Goal: Task Accomplishment & Management: Use online tool/utility

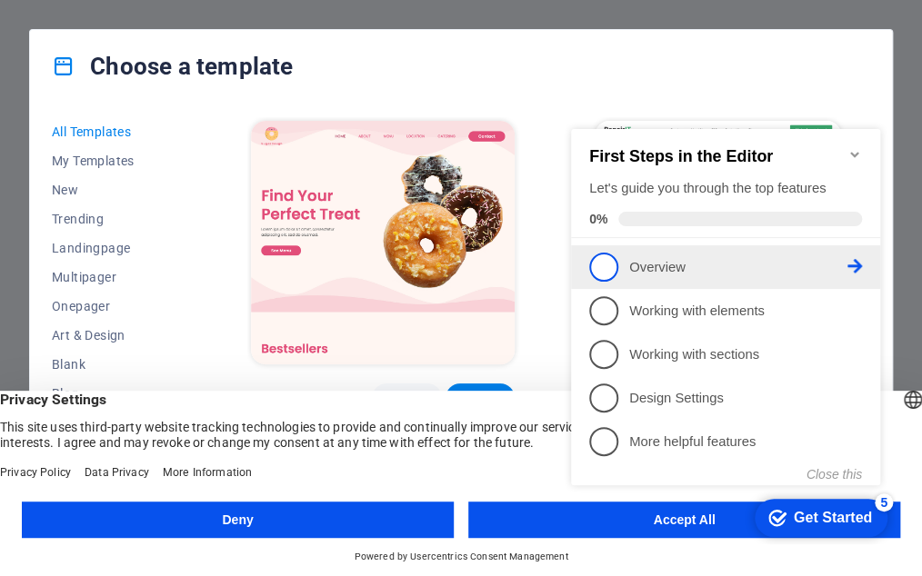
click at [615, 263] on span "1" at bounding box center [603, 267] width 29 height 29
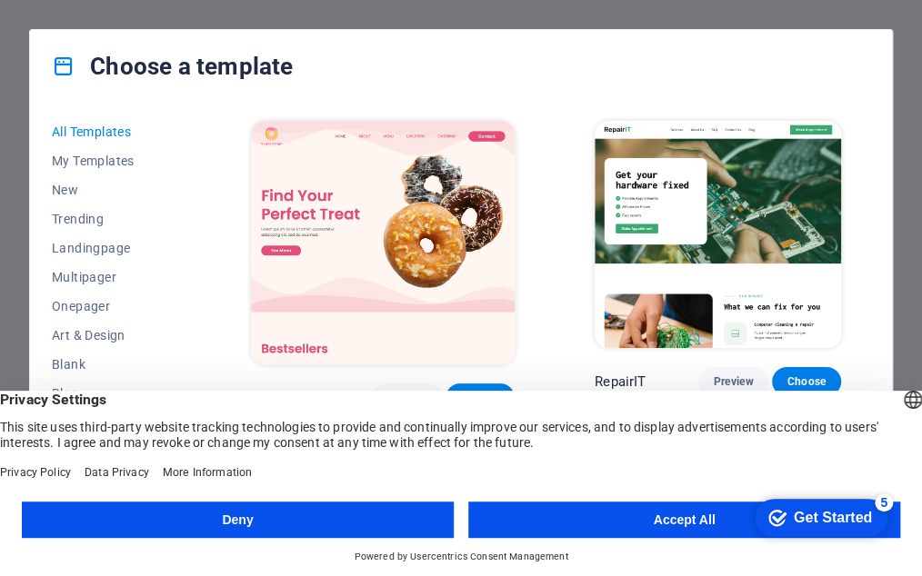
click at [345, 515] on button "Deny" at bounding box center [238, 520] width 432 height 36
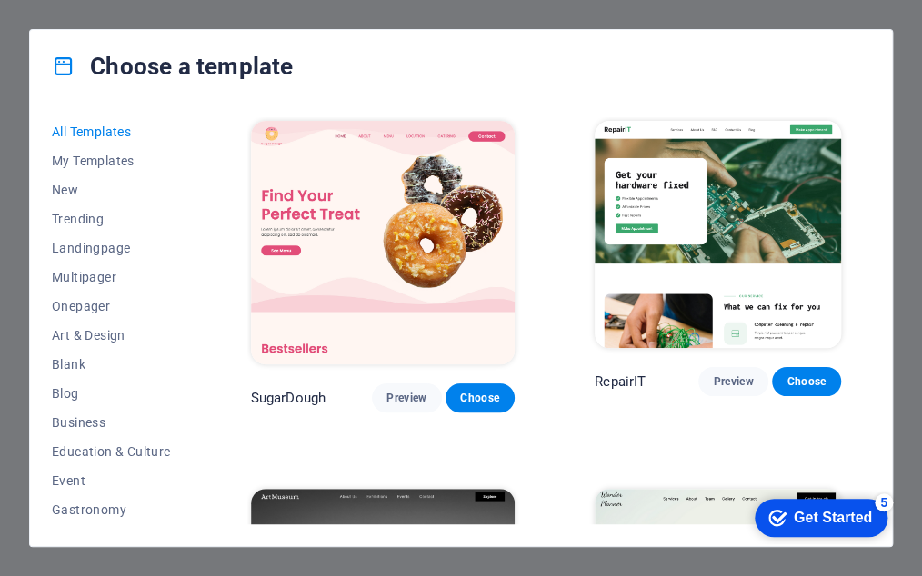
click at [833, 515] on div "Get Started" at bounding box center [833, 518] width 78 height 16
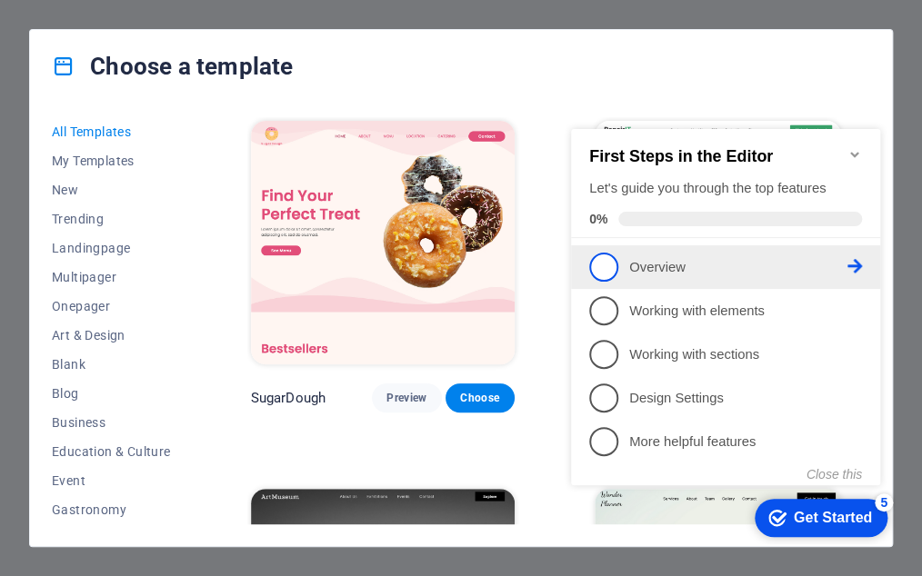
click at [855, 267] on icon at bounding box center [854, 266] width 15 height 15
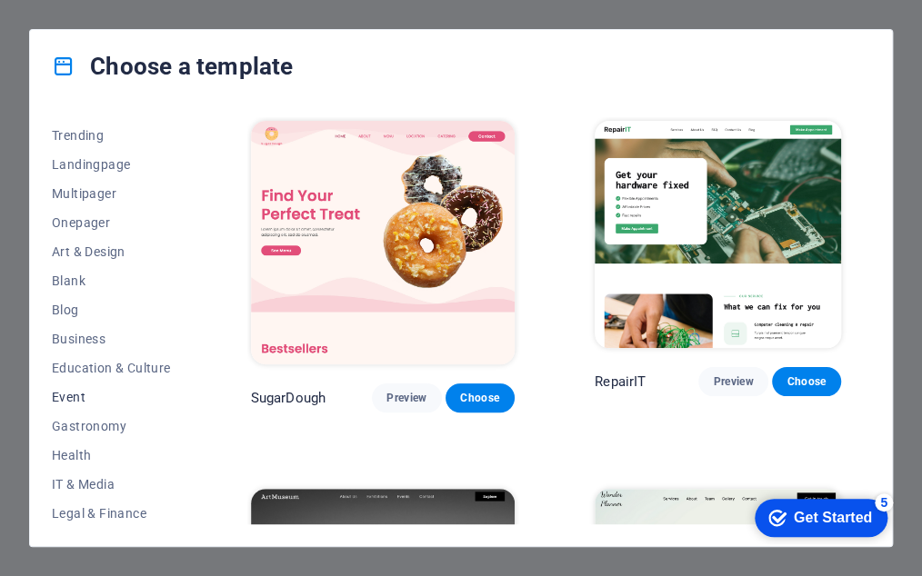
scroll to position [182, 0]
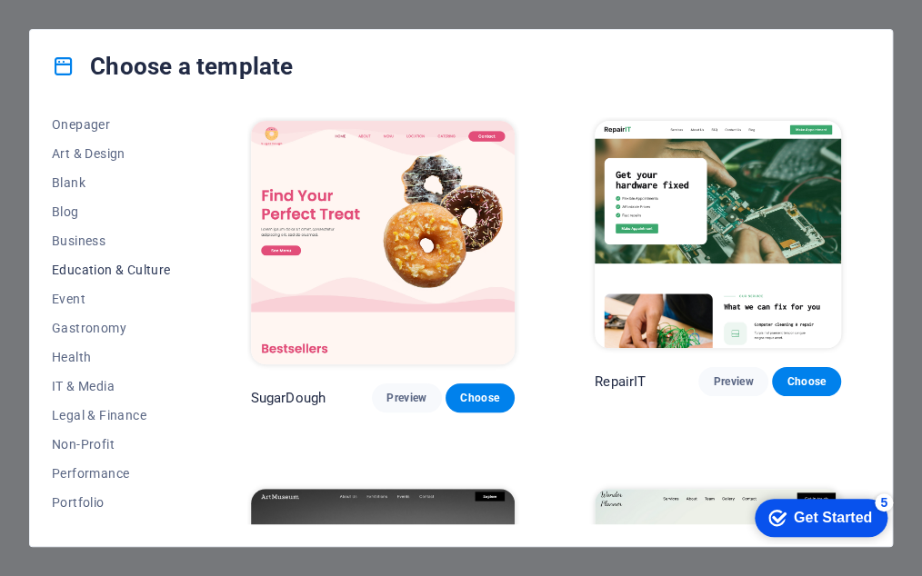
click at [115, 274] on span "Education & Culture" at bounding box center [111, 270] width 119 height 15
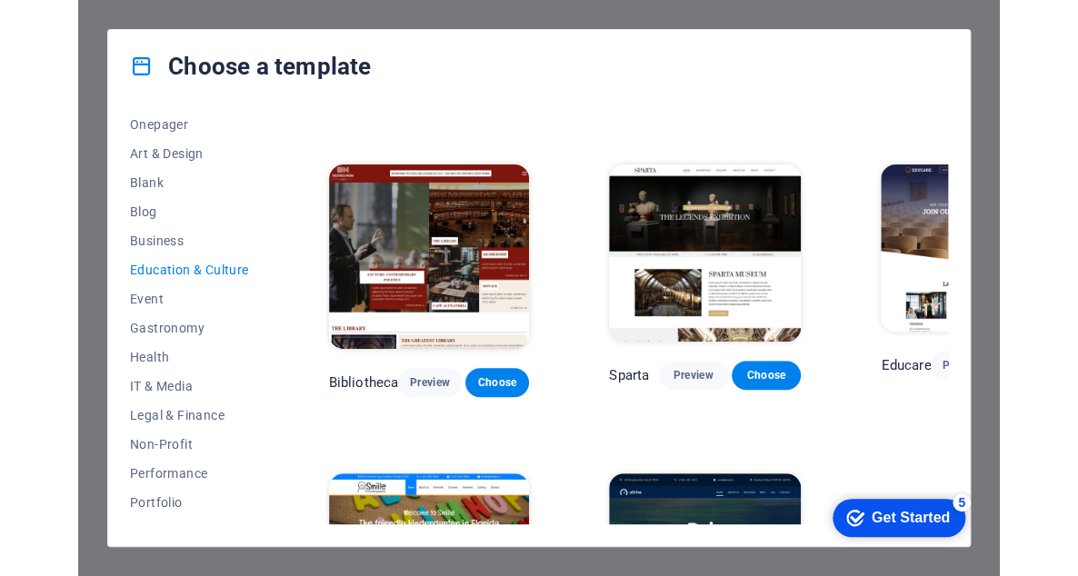
scroll to position [467, 0]
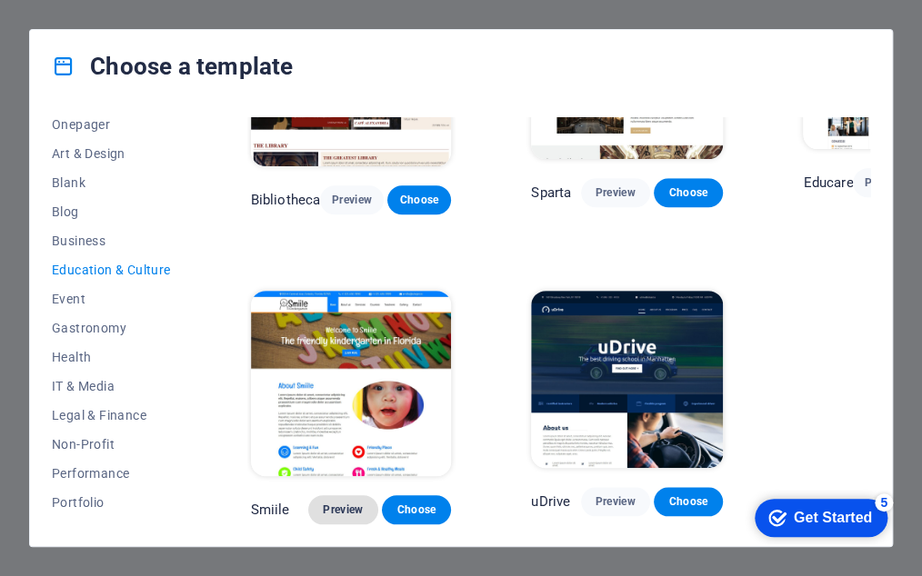
click at [351, 503] on span "Preview" at bounding box center [343, 510] width 40 height 15
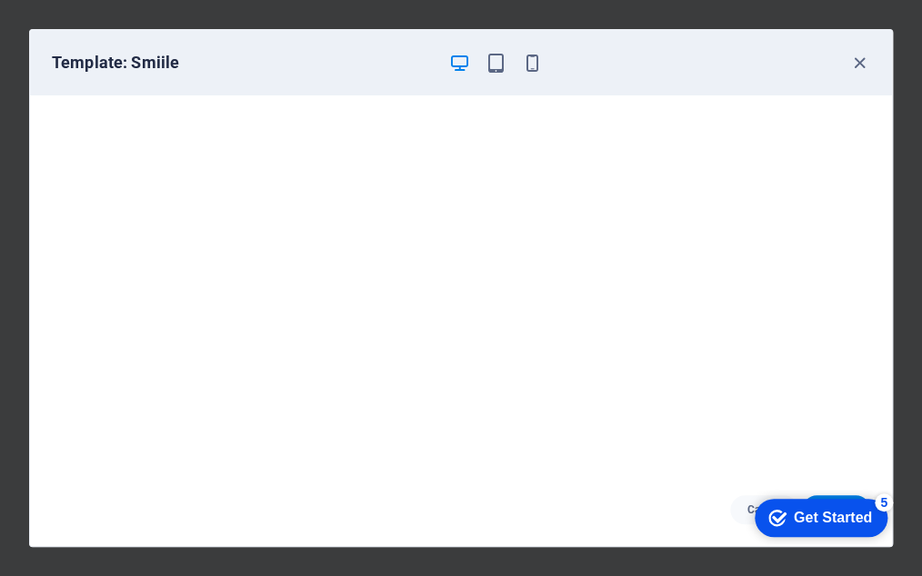
click at [283, 521] on div "Cancel Choose" at bounding box center [461, 510] width 862 height 73
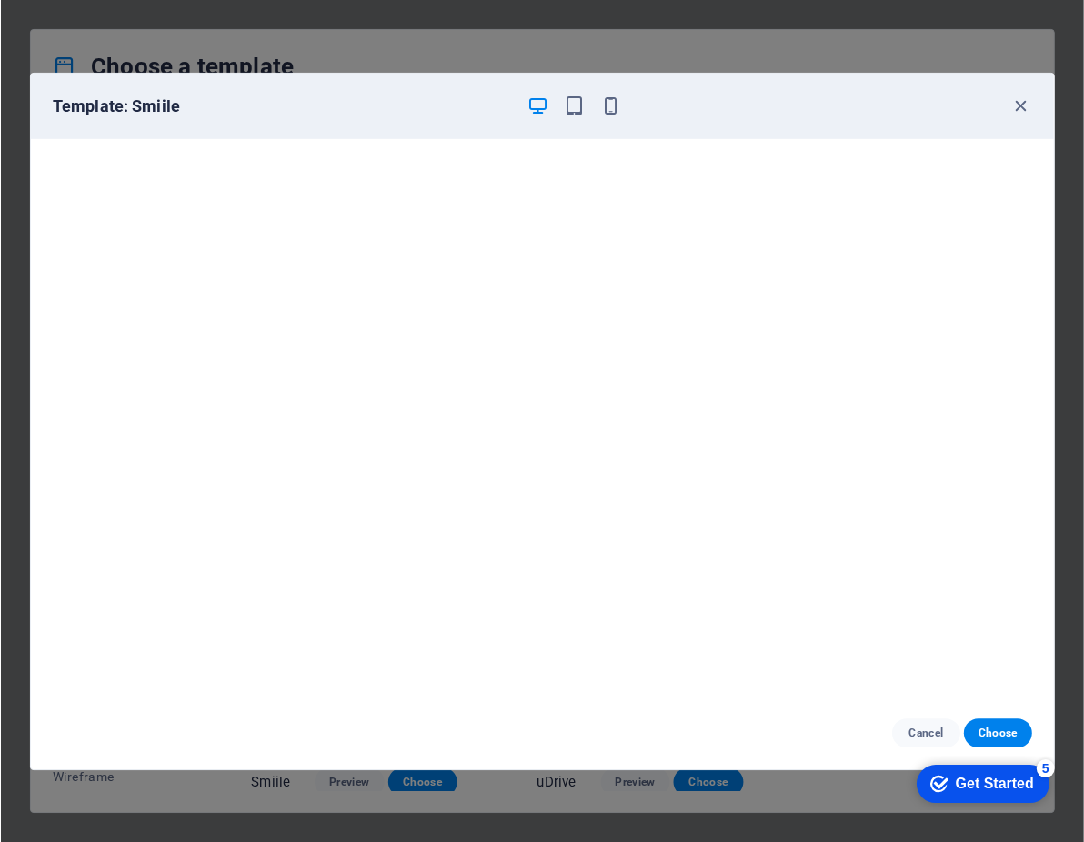
scroll to position [198, 0]
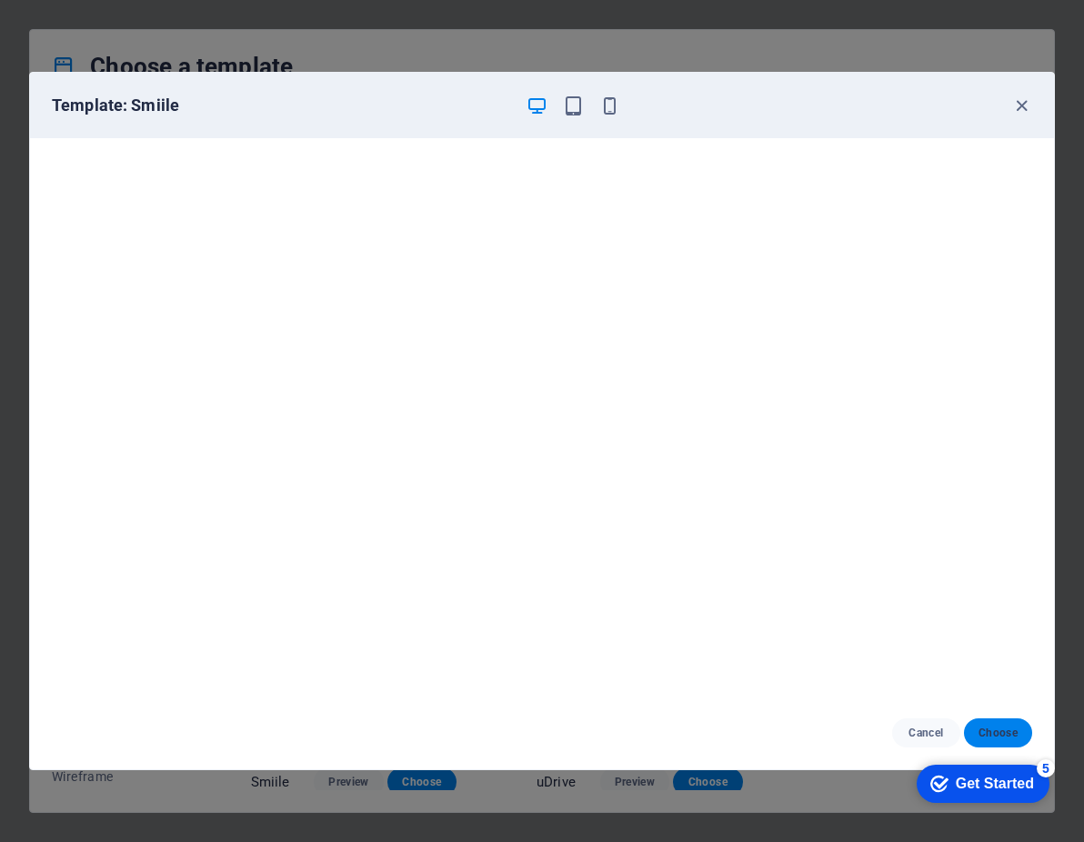
click at [921, 575] on span "Choose" at bounding box center [997, 732] width 39 height 15
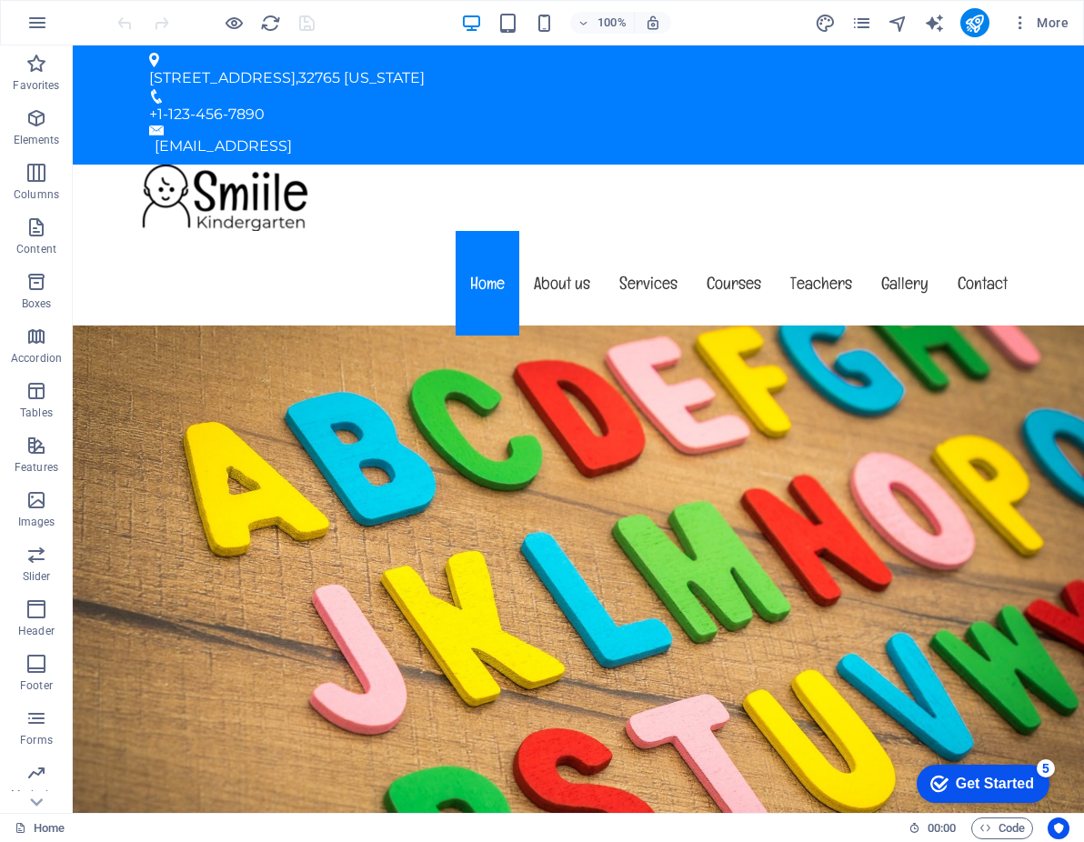
click at [309, 19] on div at bounding box center [216, 22] width 204 height 29
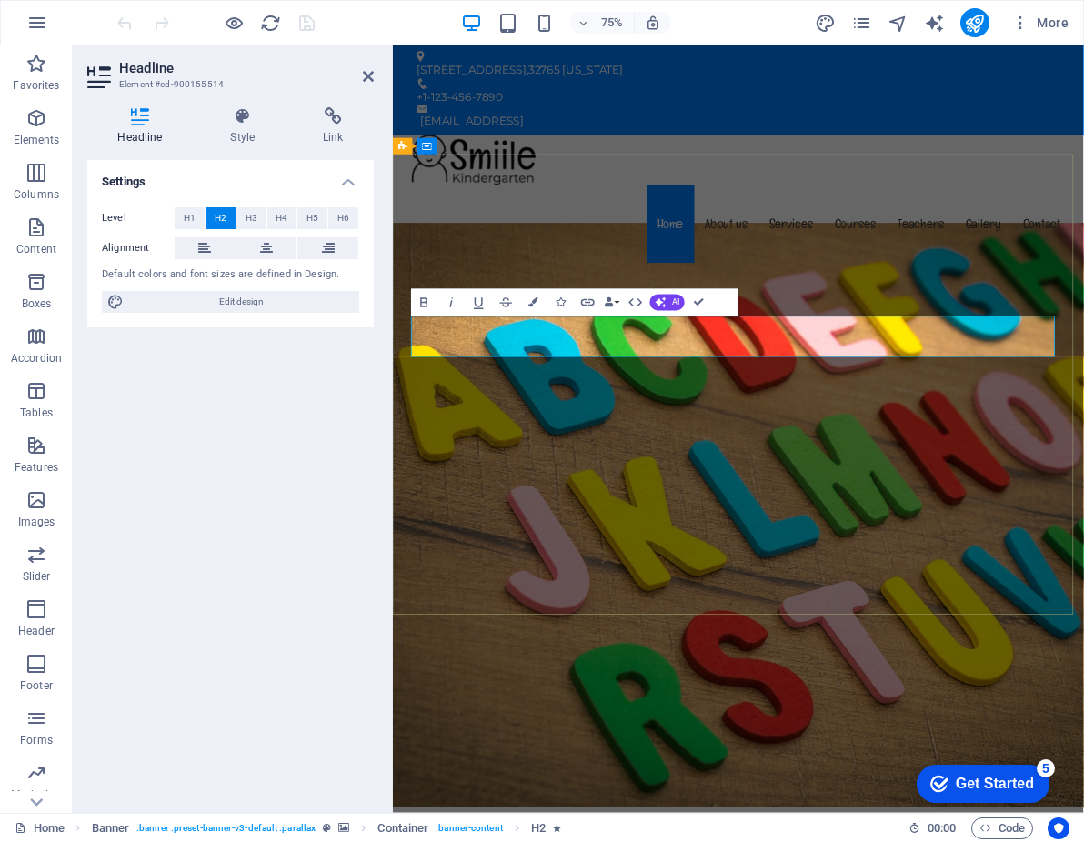
drag, startPoint x: 597, startPoint y: 437, endPoint x: 781, endPoint y: 435, distance: 183.7
click at [718, 187] on div "Menu Home About us Services Courses Teachers Gallery Contact" at bounding box center [853, 252] width 921 height 175
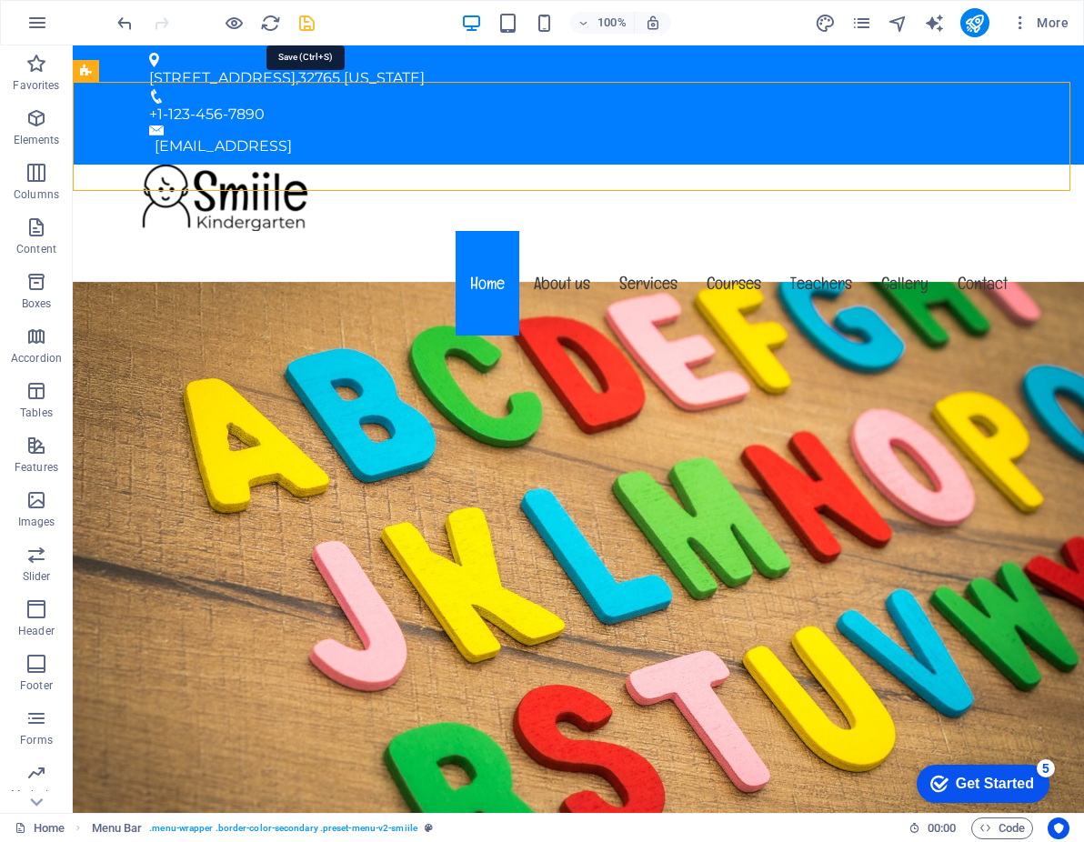
click at [313, 19] on icon "save" at bounding box center [306, 23] width 21 height 21
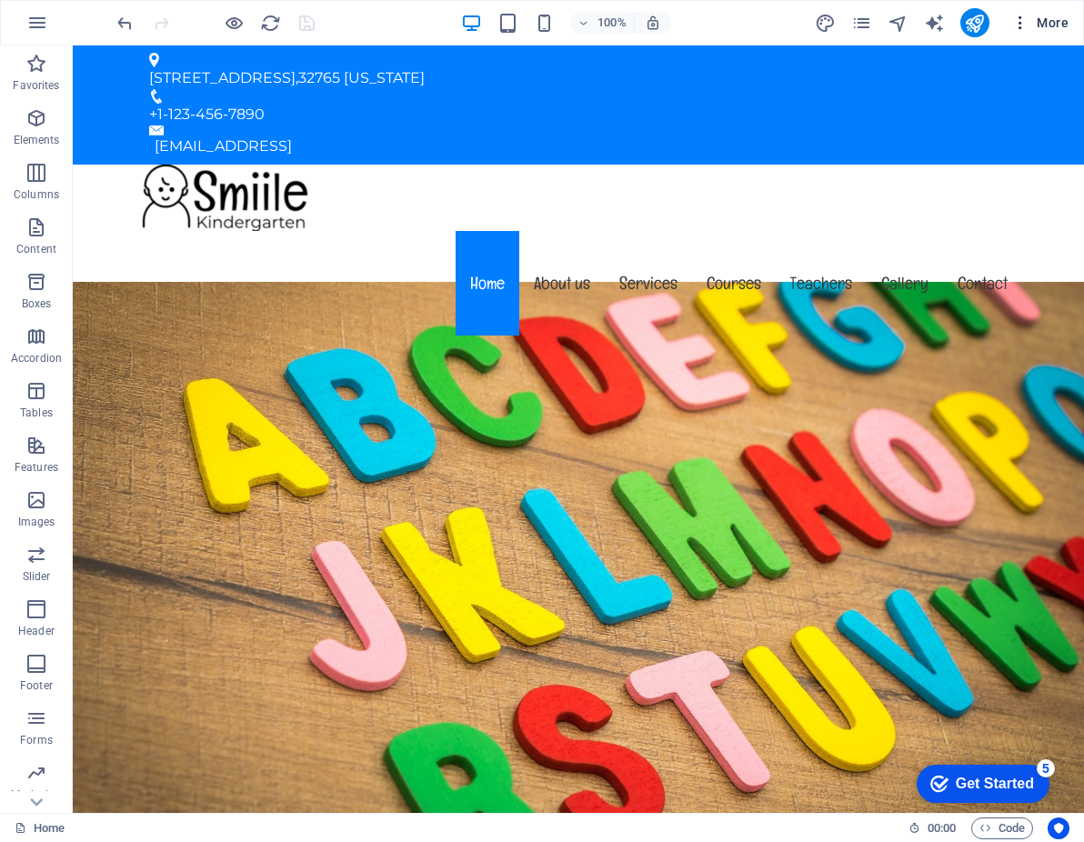
click at [1028, 23] on icon "button" at bounding box center [1020, 23] width 18 height 18
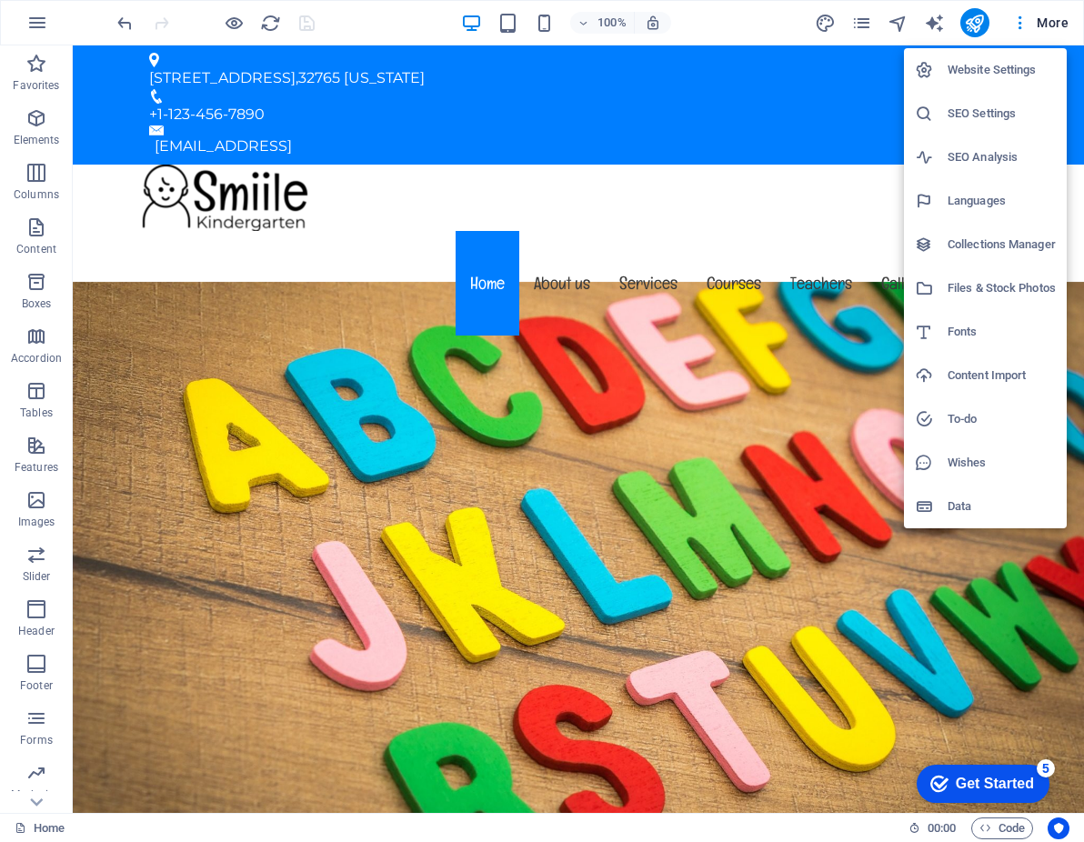
click at [211, 703] on div at bounding box center [542, 421] width 1084 height 842
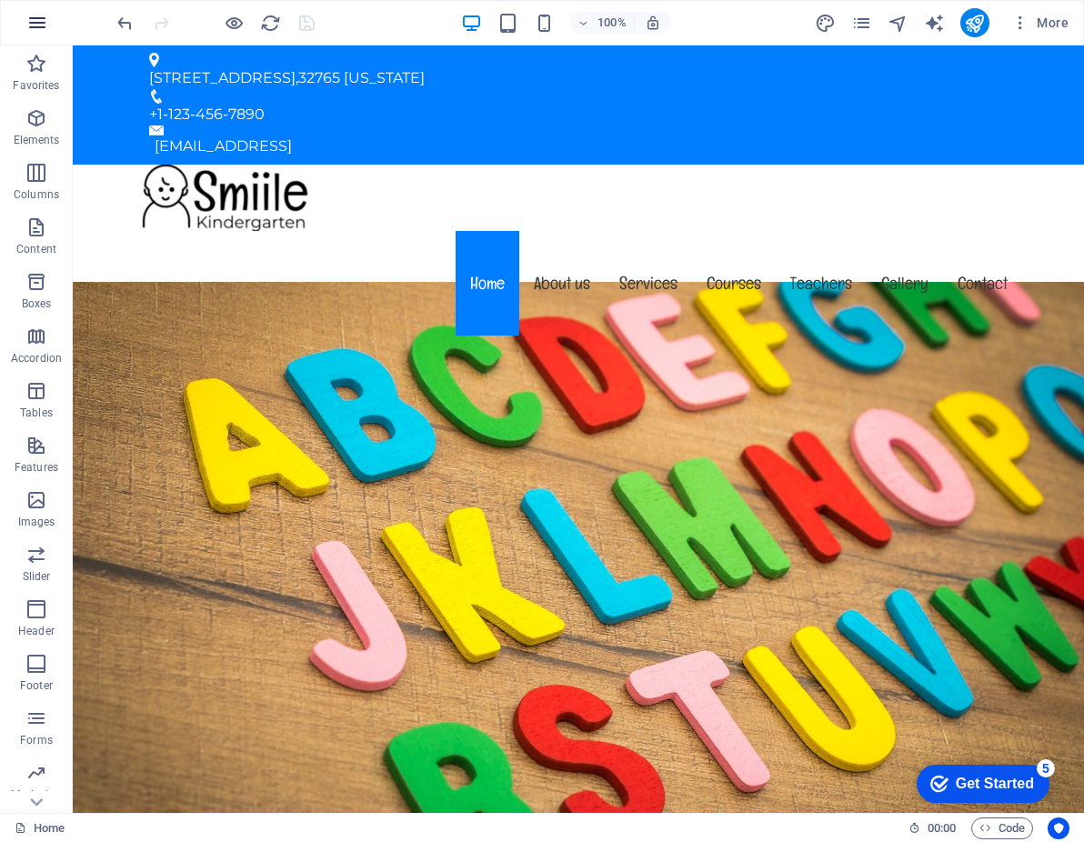
click at [40, 19] on icon "button" at bounding box center [37, 23] width 22 height 22
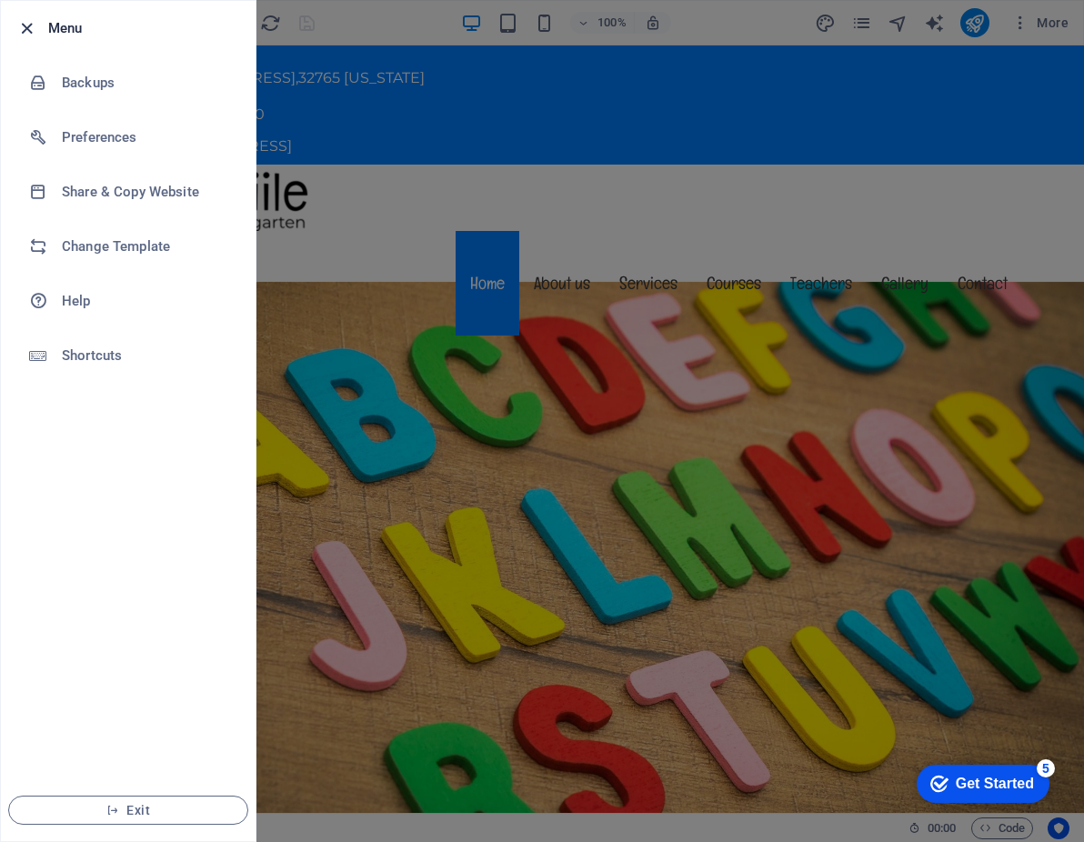
click at [28, 27] on icon "button" at bounding box center [26, 28] width 21 height 21
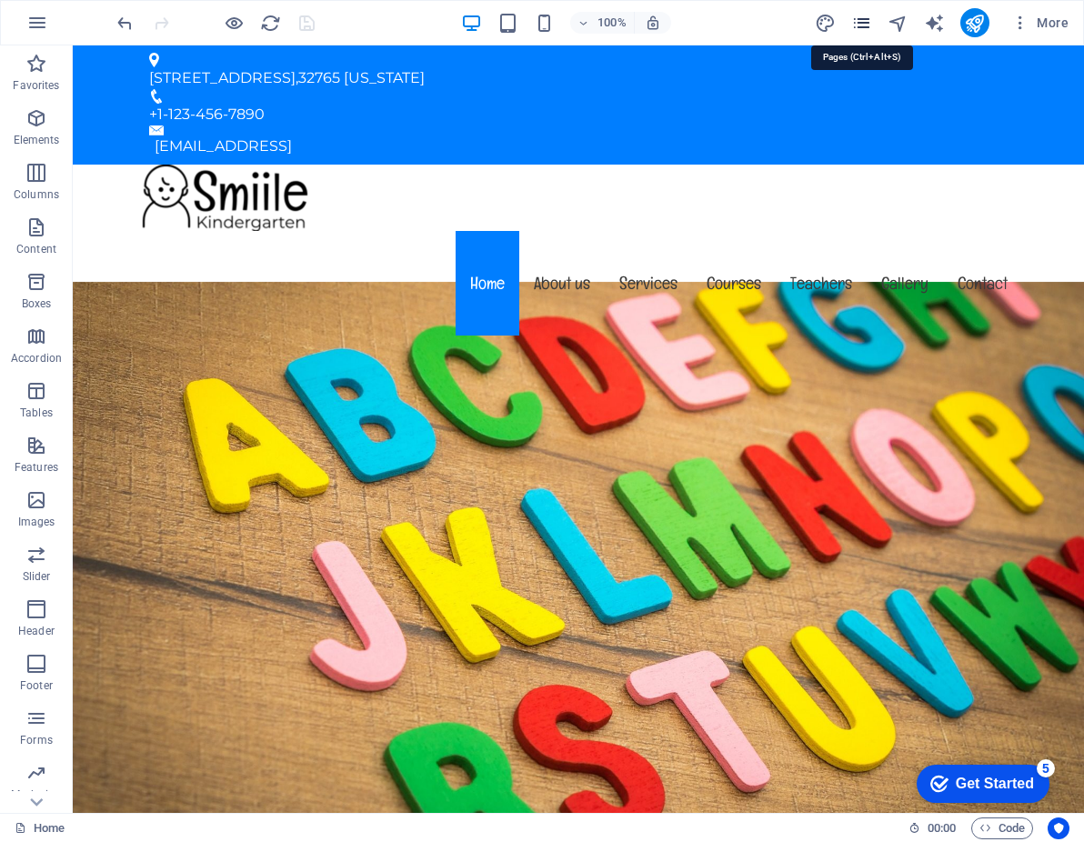
click at [865, 23] on icon "pages" at bounding box center [861, 23] width 21 height 21
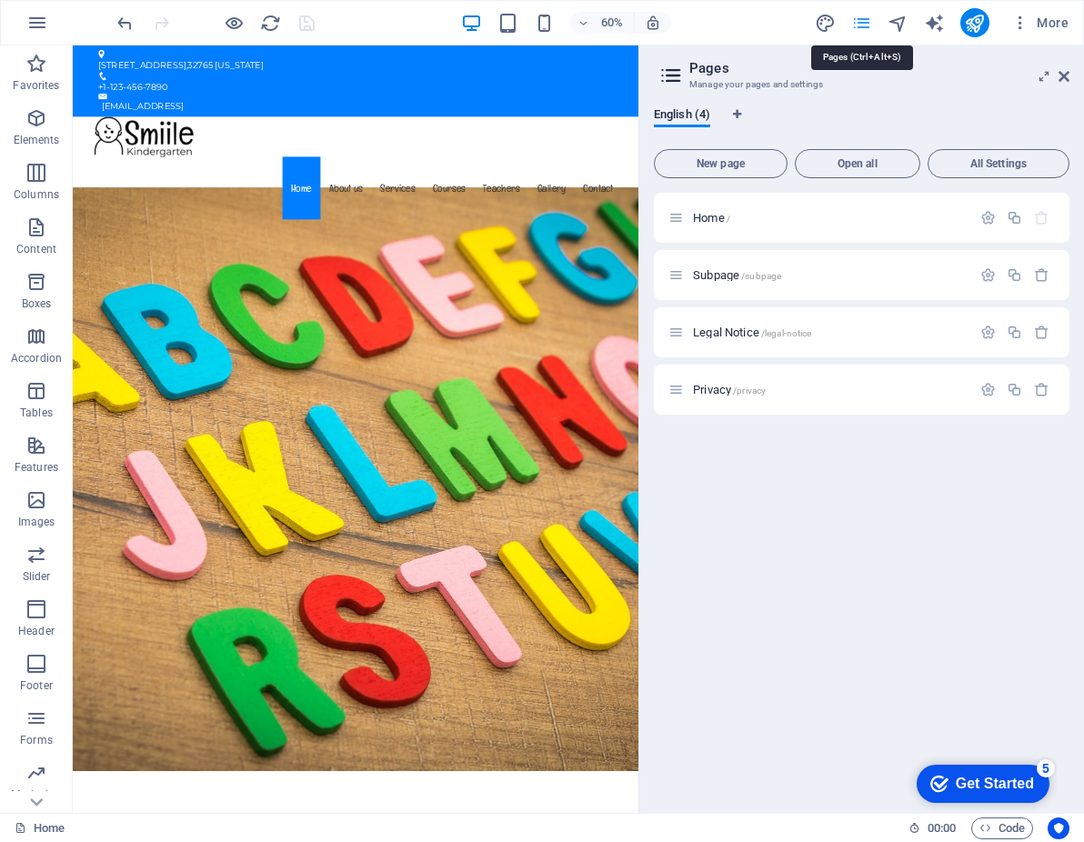
click at [865, 23] on icon "pages" at bounding box center [861, 23] width 21 height 21
click at [1064, 74] on icon at bounding box center [1063, 76] width 11 height 15
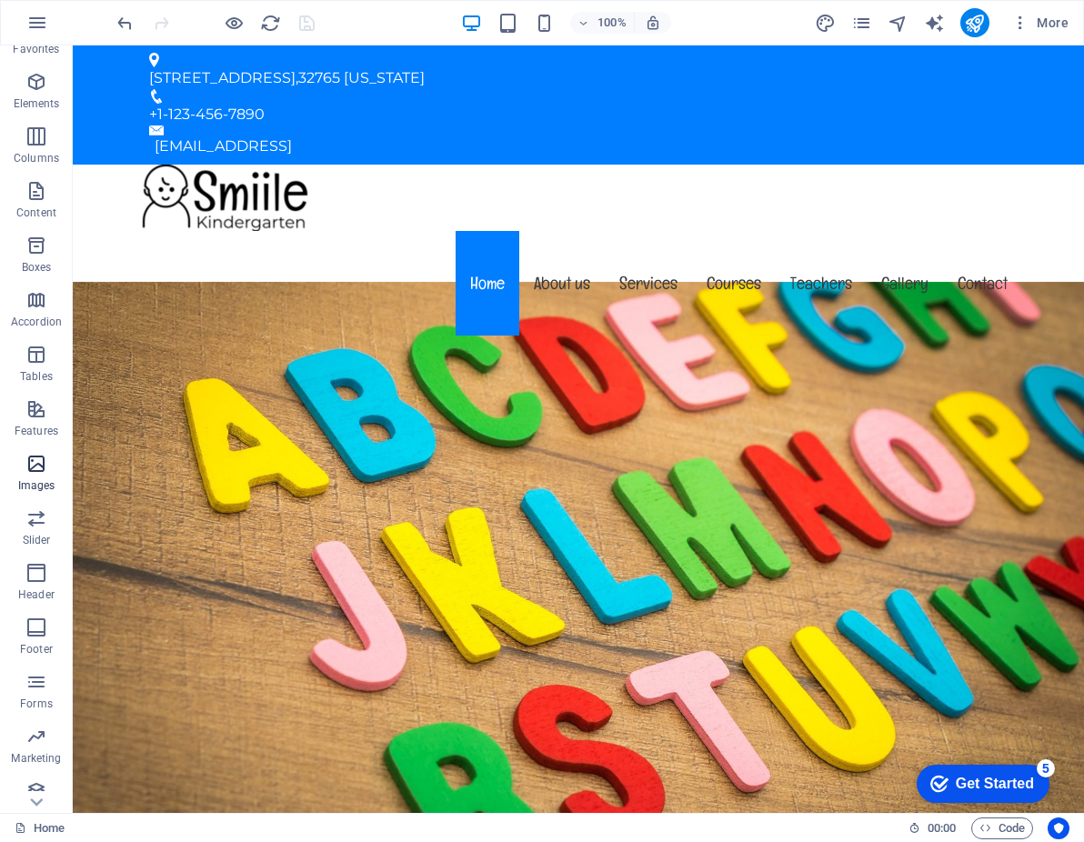
scroll to position [50, 0]
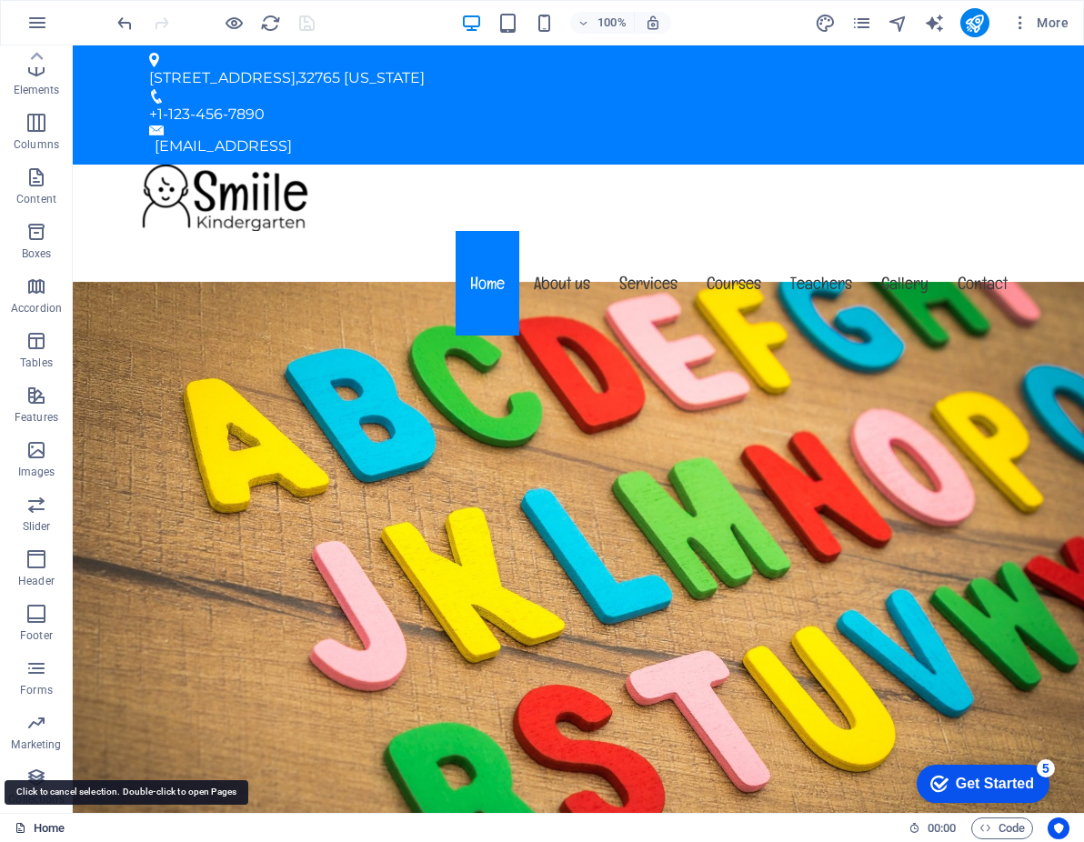
click at [36, 830] on link "Home" at bounding box center [40, 828] width 50 height 22
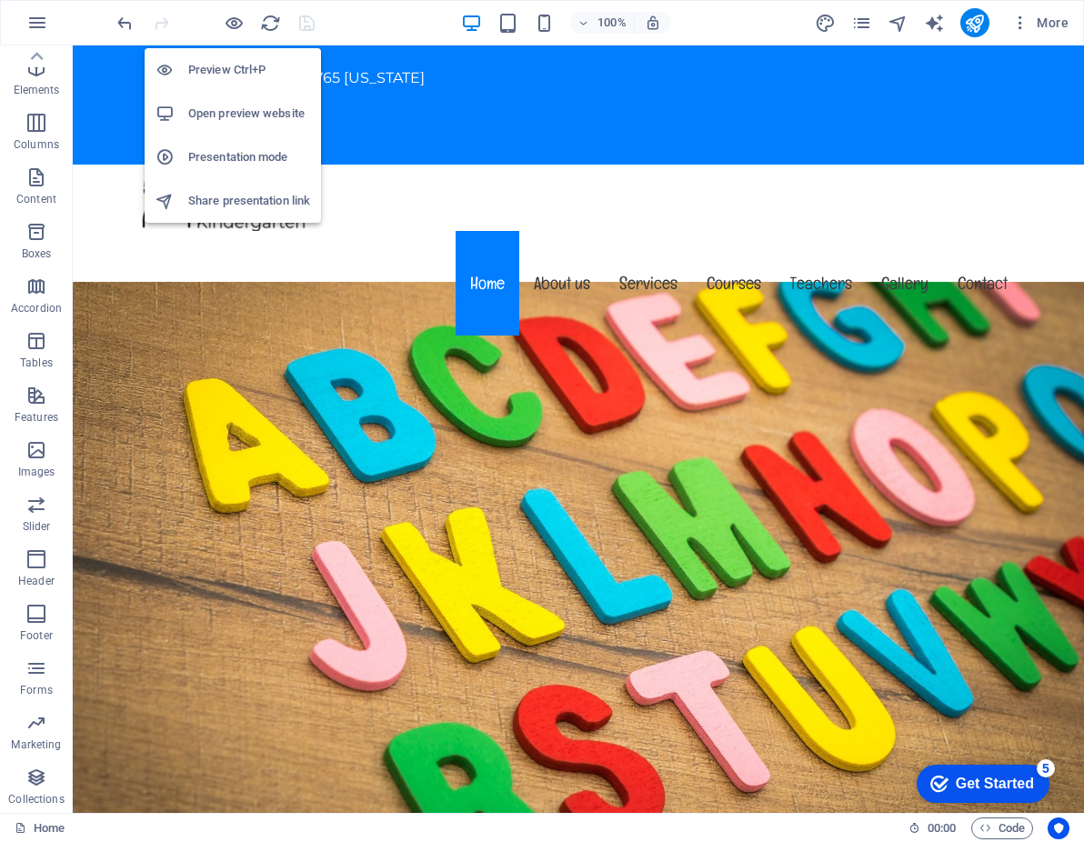
click at [228, 71] on h6 "Preview Ctrl+P" at bounding box center [249, 70] width 122 height 22
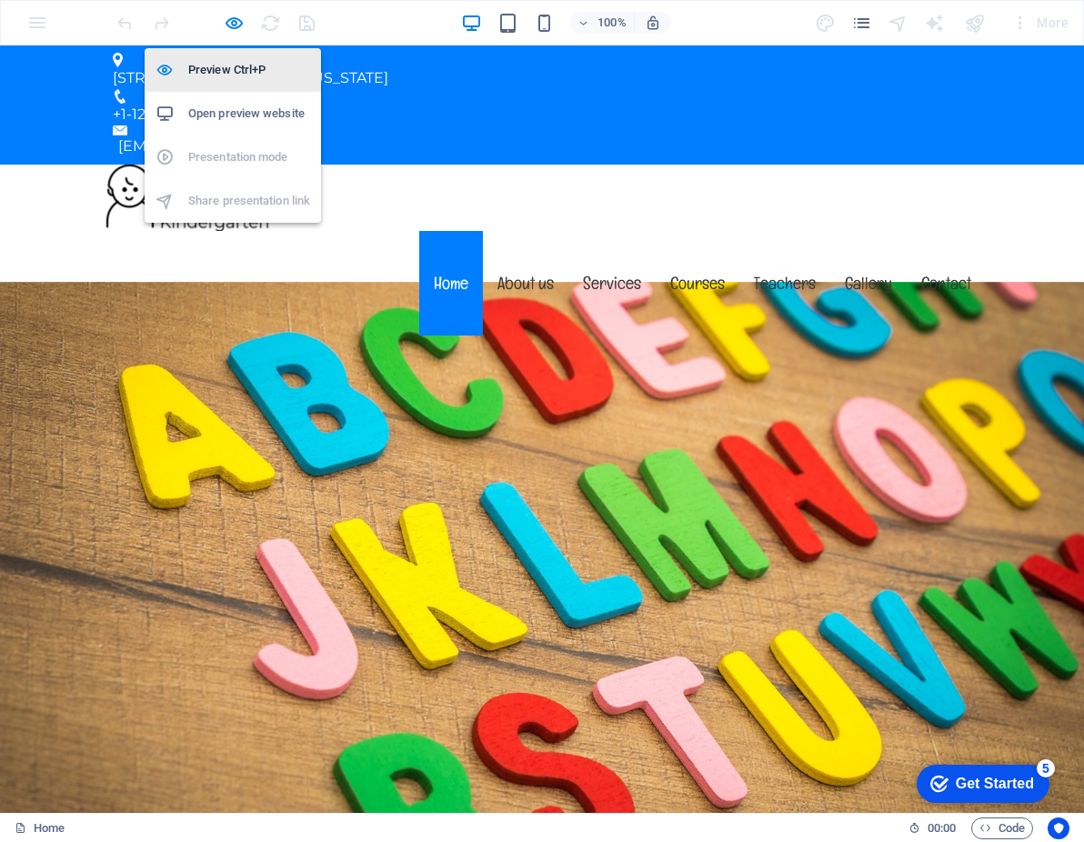
click at [235, 69] on h6 "Preview Ctrl+P" at bounding box center [249, 70] width 122 height 22
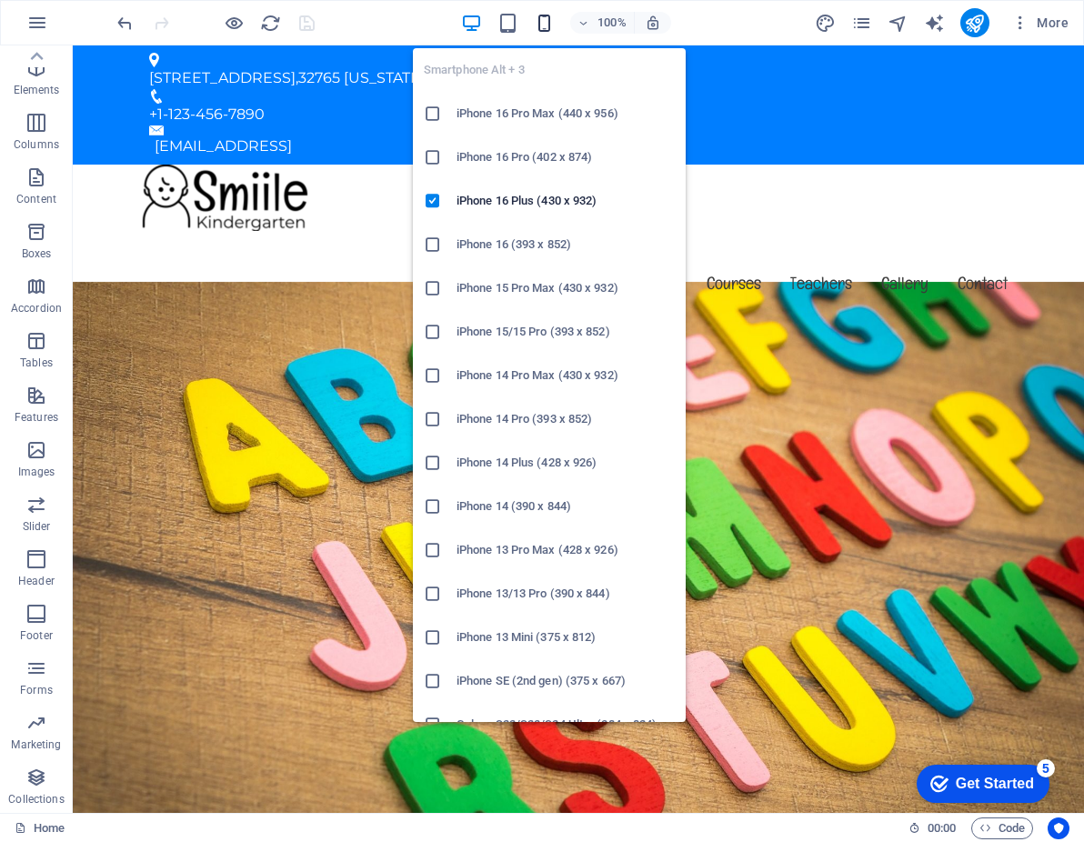
click at [545, 23] on icon "button" at bounding box center [544, 23] width 21 height 21
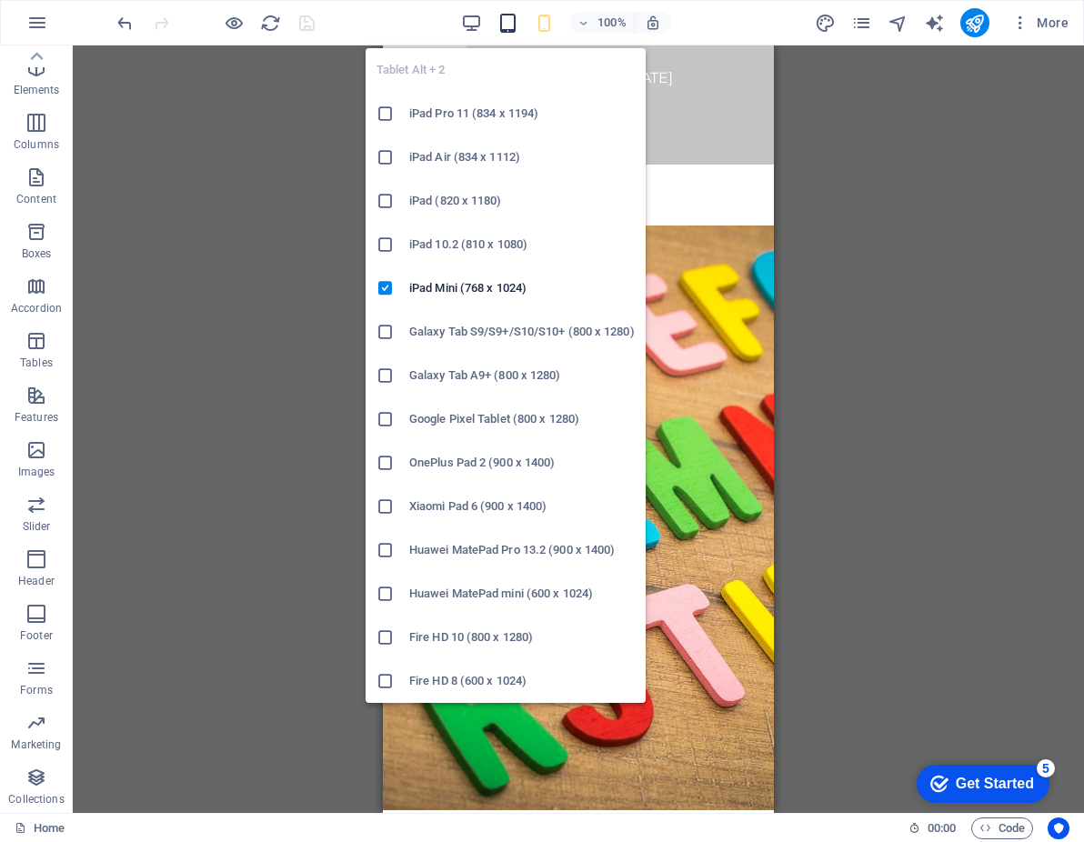
click at [517, 23] on icon "button" at bounding box center [507, 23] width 21 height 21
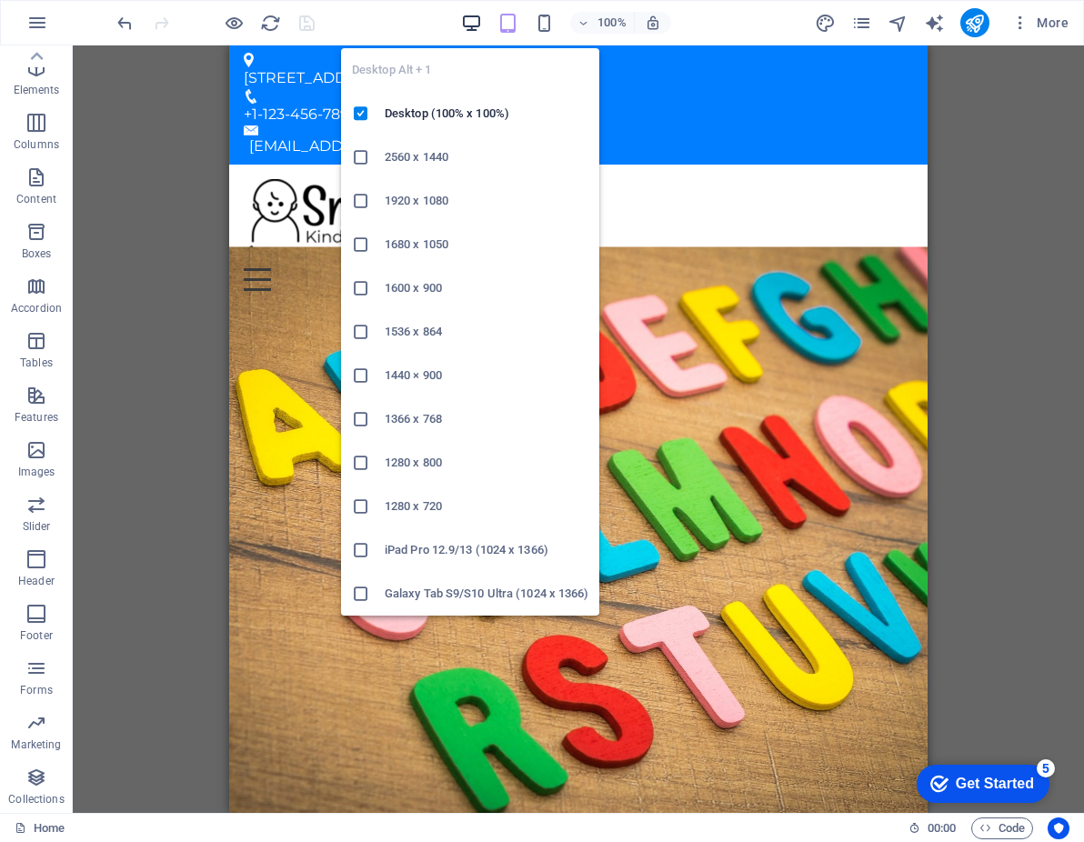
click at [471, 24] on icon "button" at bounding box center [471, 23] width 21 height 21
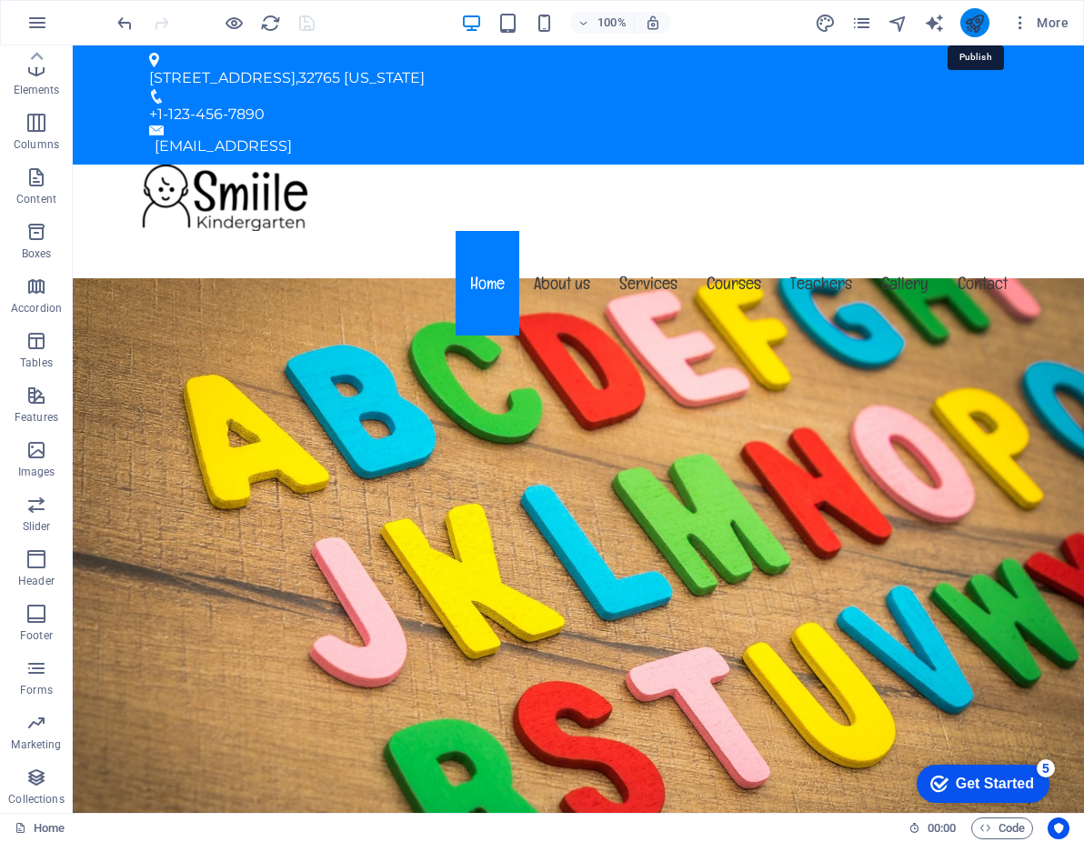
click at [975, 20] on icon "publish" at bounding box center [974, 23] width 21 height 21
